Goal: Task Accomplishment & Management: Manage account settings

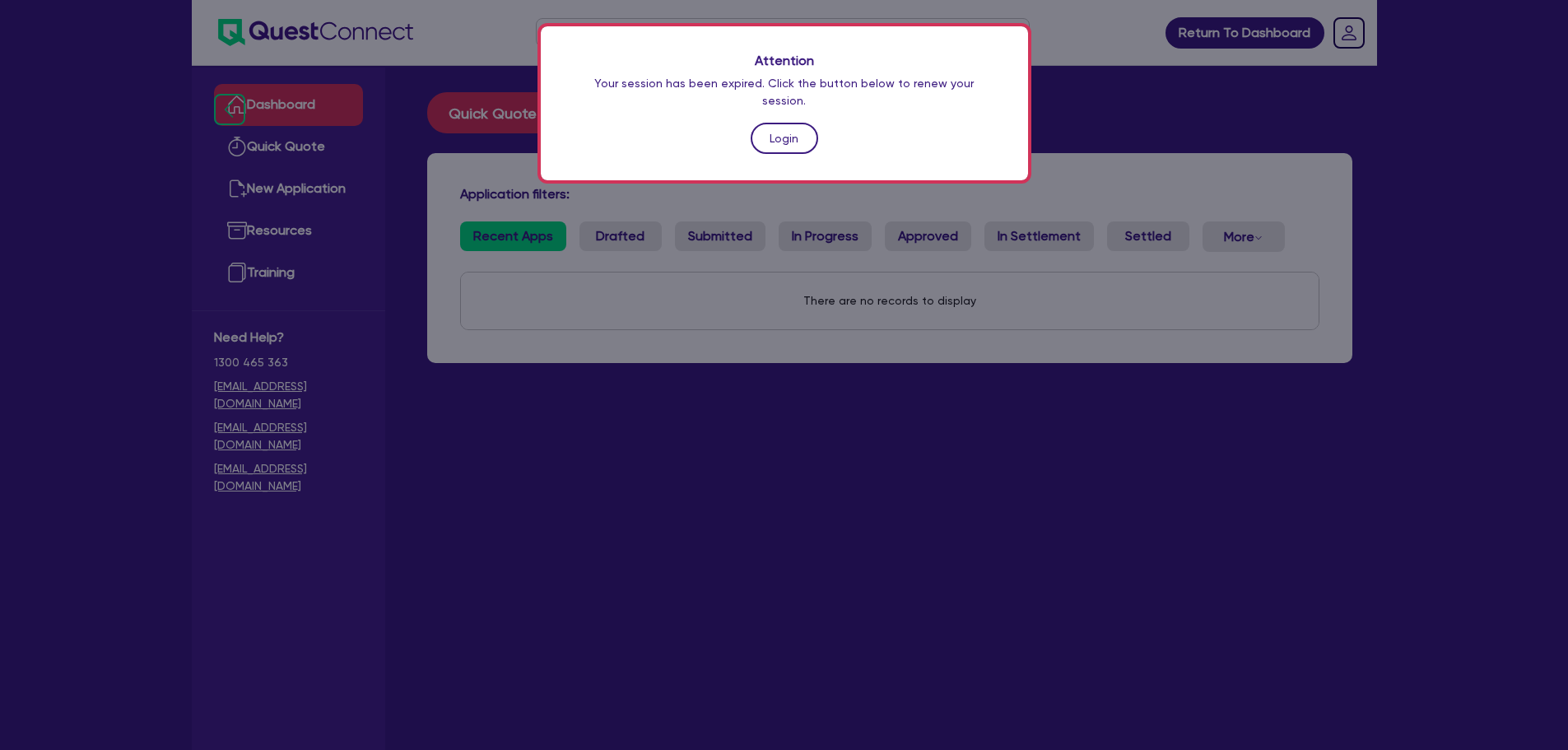
click at [788, 135] on link "Login" at bounding box center [785, 138] width 68 height 31
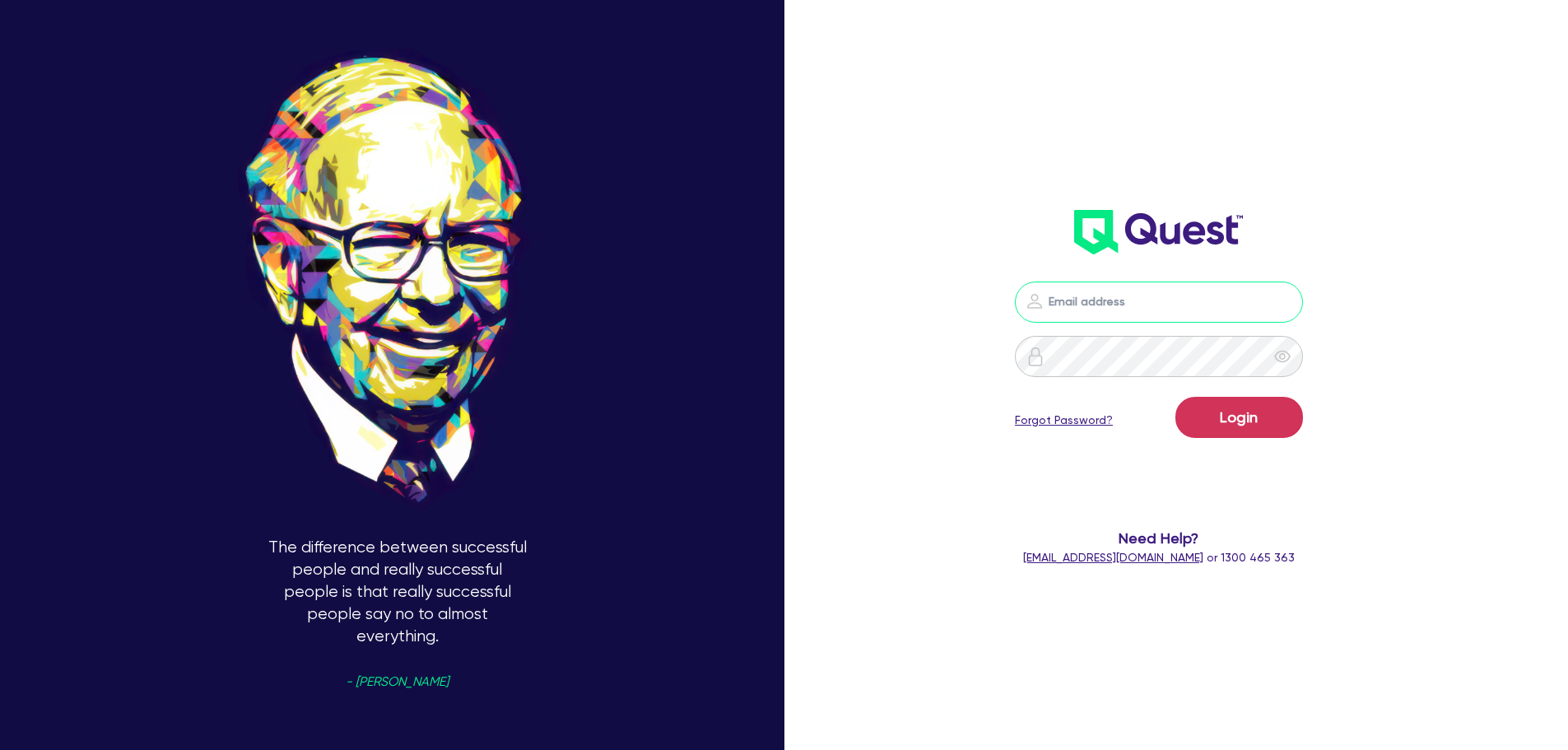
type input "sam.millard@quest.finance"
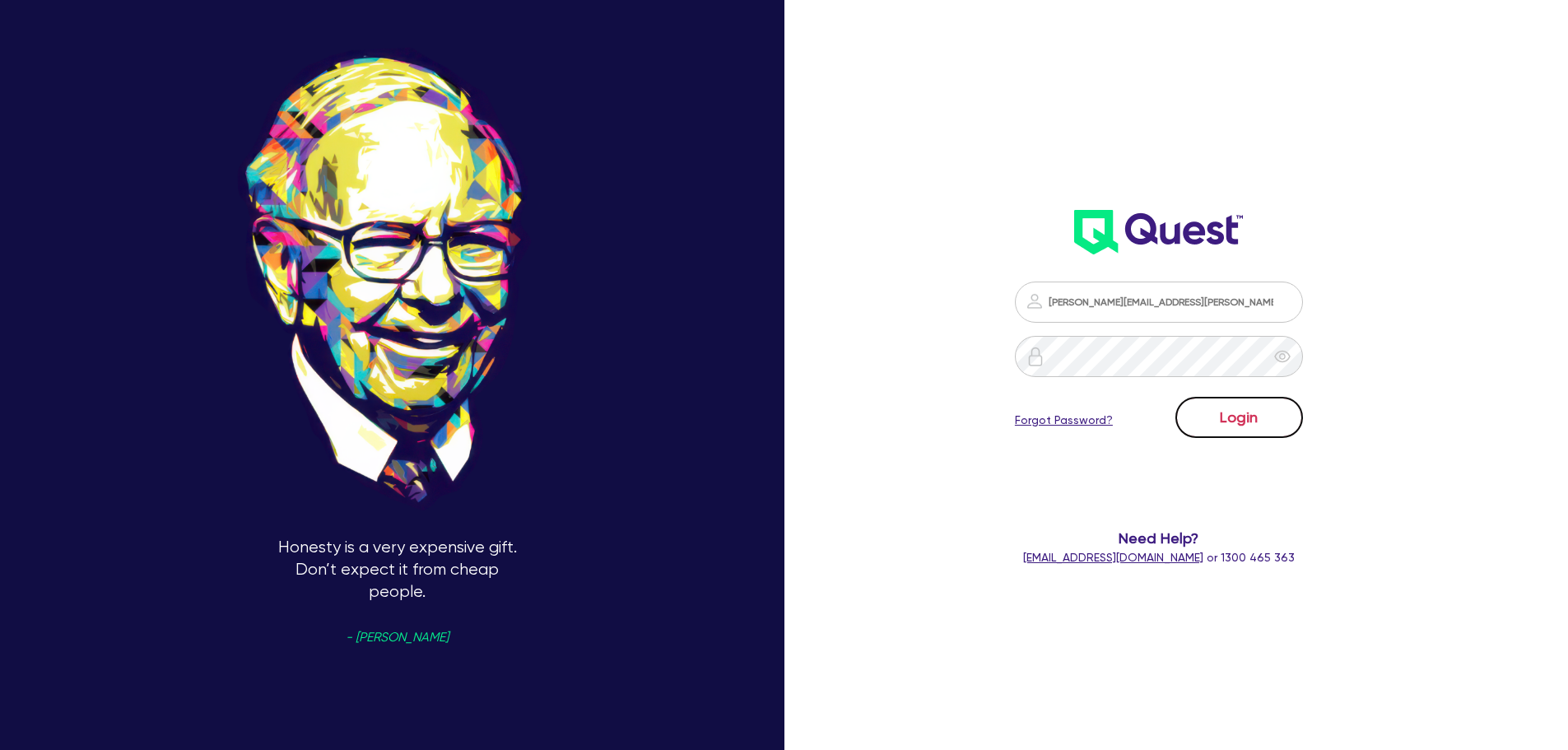
click at [1240, 409] on button "Login" at bounding box center [1239, 417] width 127 height 41
